Goal: Task Accomplishment & Management: Manage account settings

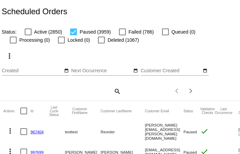
click at [116, 92] on mat-icon "search" at bounding box center [117, 91] width 8 height 11
click at [104, 91] on input "Search" at bounding box center [61, 89] width 119 height 5
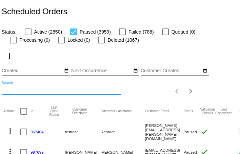
paste input "rukhsanaw@comcast.net"
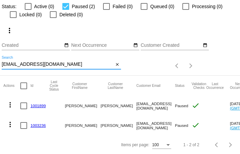
type input "rukhsanaw@comcast.net"
click at [37, 107] on link "1001899" at bounding box center [38, 105] width 15 height 4
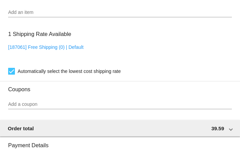
scroll to position [466, 0]
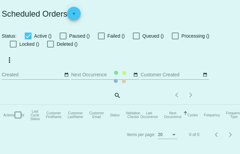
checkbox input "false"
checkbox input "true"
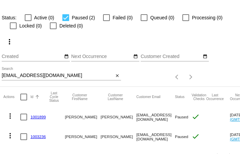
scroll to position [25, 0]
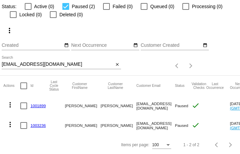
click at [38, 124] on link "1003236" at bounding box center [38, 125] width 15 height 4
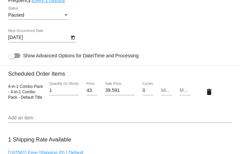
scroll to position [361, 0]
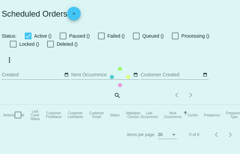
checkbox input "false"
checkbox input "true"
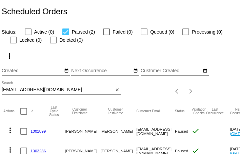
click at [37, 130] on link "1001899" at bounding box center [38, 131] width 15 height 4
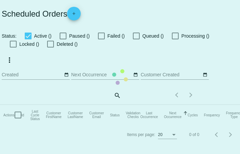
checkbox input "false"
checkbox input "true"
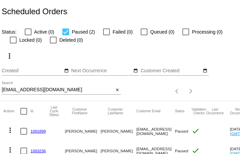
click at [37, 130] on link "1001899" at bounding box center [38, 131] width 15 height 4
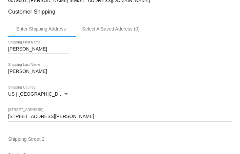
scroll to position [142, 0]
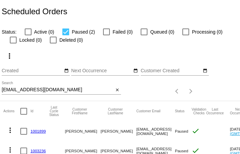
click at [63, 91] on input "rukhsanaw@comcast.net" at bounding box center [58, 89] width 112 height 5
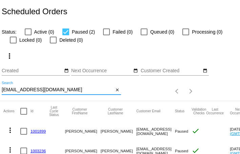
click at [63, 91] on input "rukhsanaw@comcast.net" at bounding box center [58, 89] width 112 height 5
paste input "sierrapoms@cox"
type input "sierrapoms@cox.net"
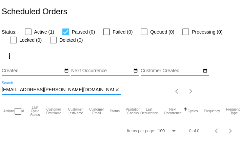
click at [29, 32] on div at bounding box center [28, 31] width 7 height 7
click at [28, 35] on input "Active (1)" at bounding box center [28, 35] width 0 height 0
checkbox input "true"
